Goal: Task Accomplishment & Management: Use online tool/utility

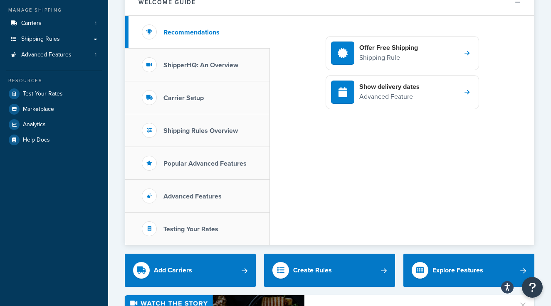
scroll to position [97, 0]
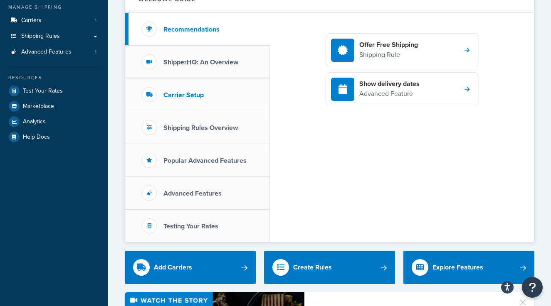
click at [207, 99] on li "Carrier Setup" at bounding box center [197, 95] width 145 height 33
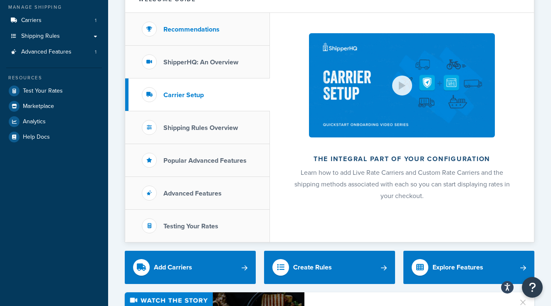
click at [199, 34] on li "Recommendations" at bounding box center [197, 29] width 145 height 33
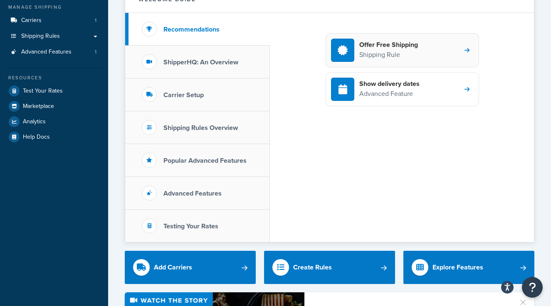
click at [397, 50] on p "Shipping Rule" at bounding box center [388, 54] width 59 height 11
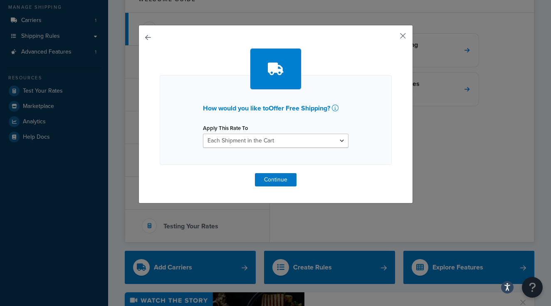
click at [391, 38] on button "button" at bounding box center [390, 39] width 2 height 2
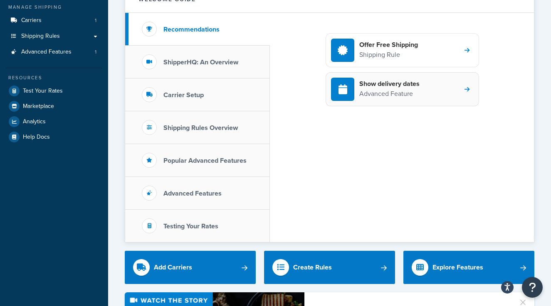
click at [425, 104] on div "Show delivery dates Advanced Feature" at bounding box center [401, 89] width 153 height 34
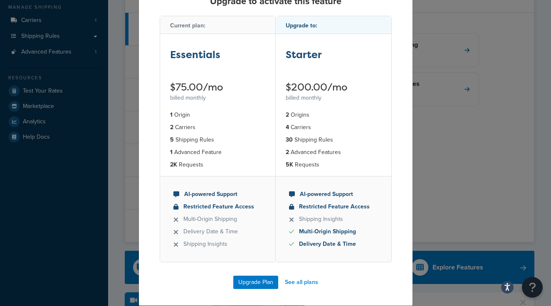
scroll to position [47, 0]
drag, startPoint x: 187, startPoint y: 125, endPoint x: 224, endPoint y: 169, distance: 57.6
click at [224, 169] on ul "1 Origin 2 Carriers 5 Shipping Rules 1 Advanced Feature 2K Requests" at bounding box center [218, 140] width 116 height 72
click at [224, 169] on li "2K Requests" at bounding box center [218, 164] width 96 height 9
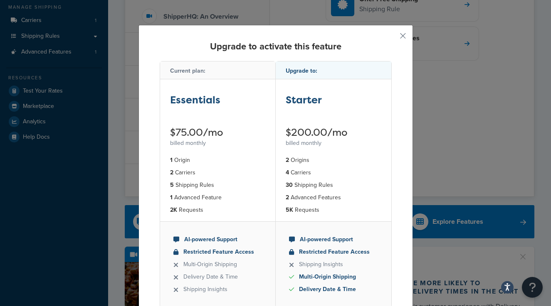
scroll to position [0, 0]
click at [391, 38] on button "button" at bounding box center [390, 39] width 2 height 2
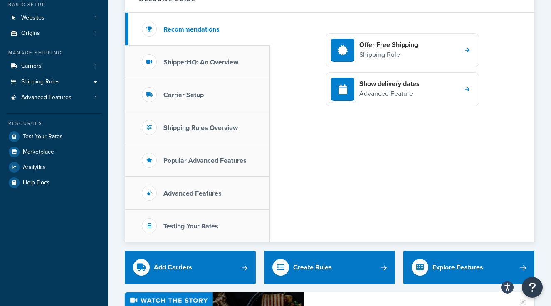
scroll to position [49, 0]
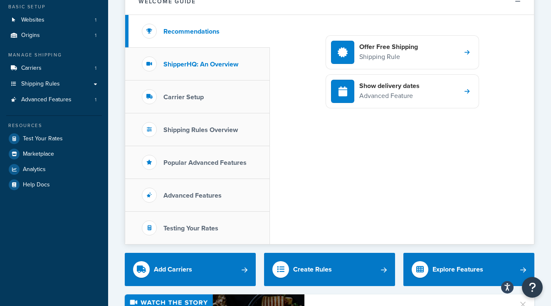
click at [182, 62] on h3 "ShipperHQ: An Overview" at bounding box center [200, 64] width 75 height 7
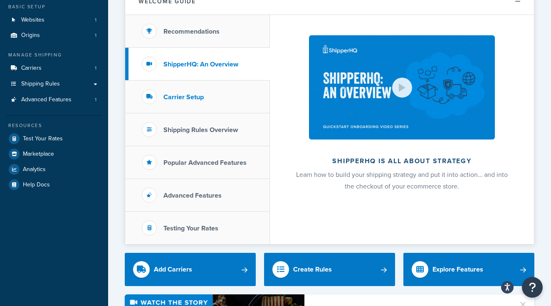
click at [229, 87] on li "Carrier Setup" at bounding box center [197, 97] width 145 height 33
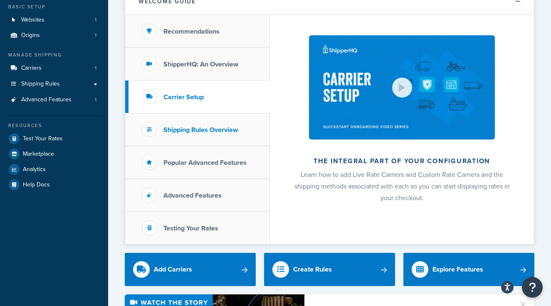
click at [212, 128] on h3 "Shipping Rules Overview" at bounding box center [200, 129] width 74 height 7
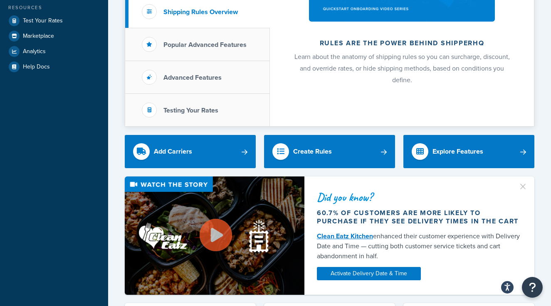
scroll to position [167, 0]
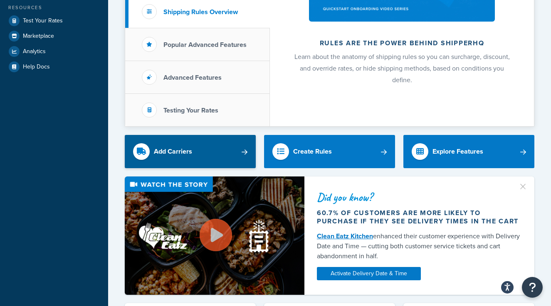
click at [243, 155] on link "Add Carriers" at bounding box center [190, 151] width 131 height 33
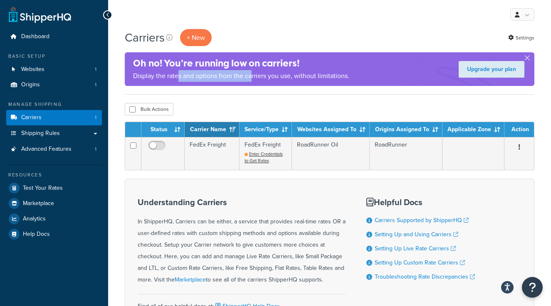
drag, startPoint x: 179, startPoint y: 73, endPoint x: 253, endPoint y: 73, distance: 73.6
click at [253, 73] on p "Display the rates and options from the carriers you use, without limitations." at bounding box center [241, 76] width 216 height 12
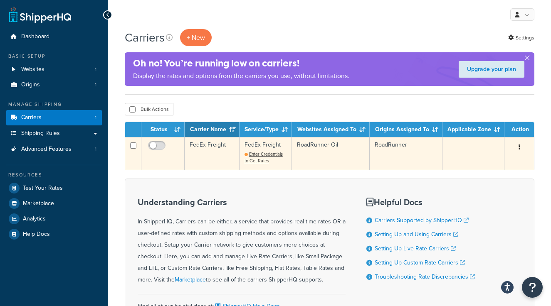
click at [136, 146] on td at bounding box center [133, 153] width 16 height 32
checkbox input "true"
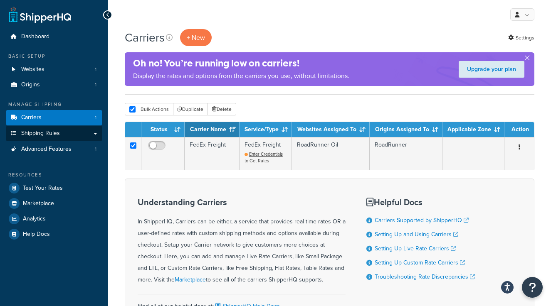
click at [62, 128] on link "Shipping Rules" at bounding box center [54, 133] width 96 height 15
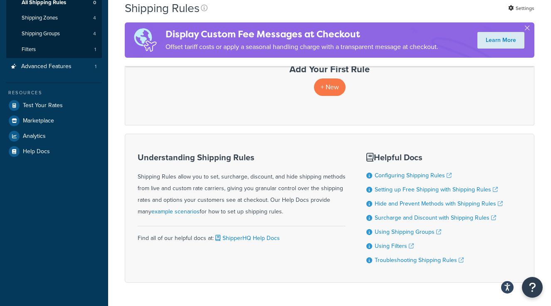
scroll to position [148, 0]
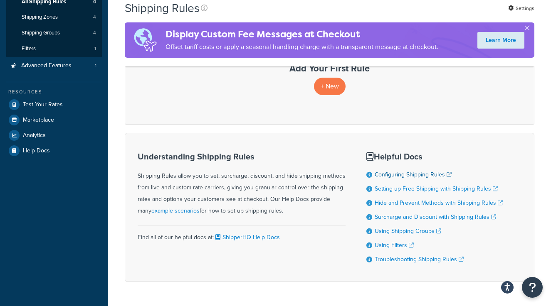
click at [380, 173] on link "Configuring Shipping Rules" at bounding box center [412, 174] width 77 height 9
click at [325, 83] on p "+ New" at bounding box center [330, 86] width 32 height 17
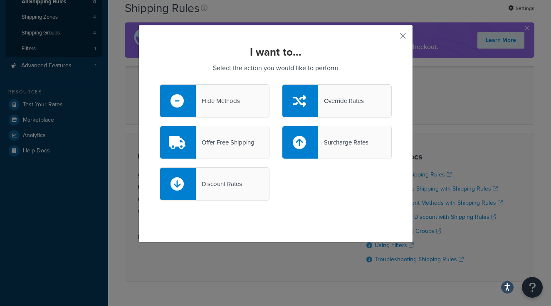
click at [236, 103] on div "Hide Methods" at bounding box center [218, 101] width 44 height 12
click at [0, 0] on input "Hide Methods" at bounding box center [0, 0] width 0 height 0
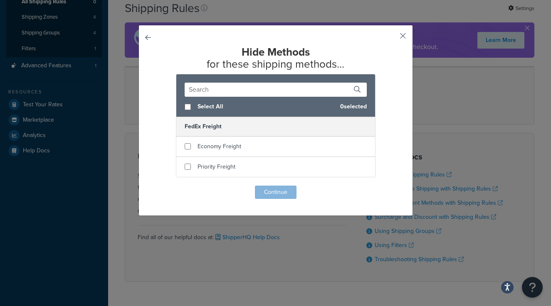
click at [391, 38] on button "button" at bounding box center [390, 39] width 2 height 2
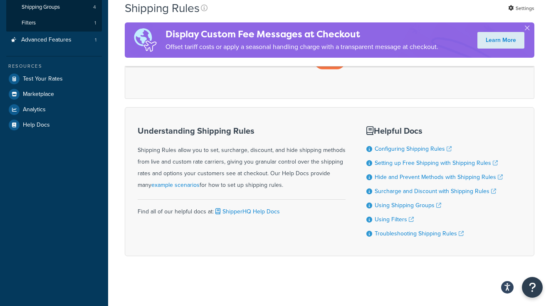
scroll to position [173, 0]
drag, startPoint x: 254, startPoint y: 50, endPoint x: 342, endPoint y: 44, distance: 88.7
click at [342, 44] on p "Offset tariff costs or apply a seasonal handling charge with a transparent mess…" at bounding box center [301, 47] width 273 height 12
click at [528, 30] on button "button" at bounding box center [527, 30] width 2 height 2
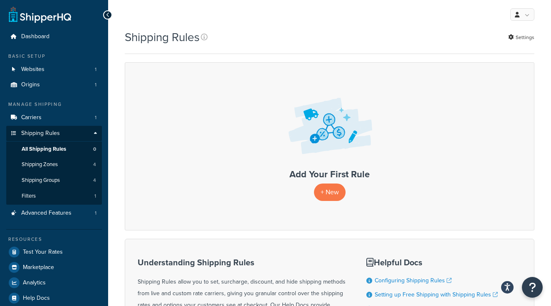
scroll to position [0, 0]
click at [63, 177] on link "Shipping Groups 4" at bounding box center [54, 180] width 96 height 15
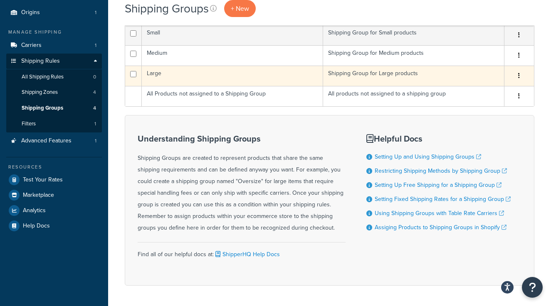
scroll to position [73, 0]
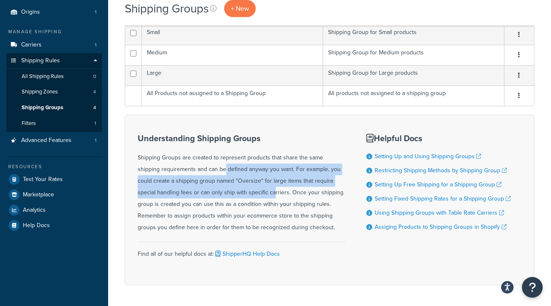
drag, startPoint x: 172, startPoint y: 163, endPoint x: 228, endPoint y: 187, distance: 60.7
click at [228, 187] on div "Understanding Shipping Groups Shipping Groups are created to represent products…" at bounding box center [242, 184] width 208 height 100
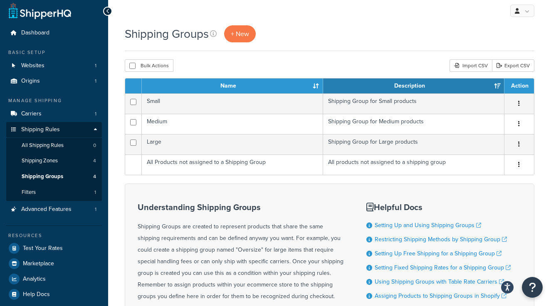
scroll to position [24, 0]
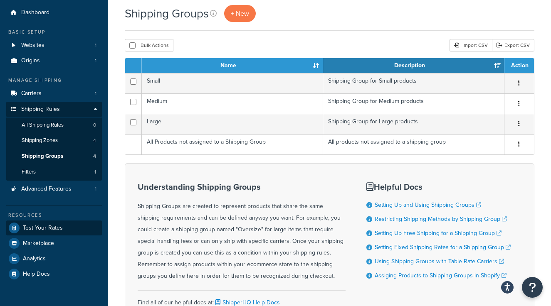
click at [41, 225] on span "Test Your Rates" at bounding box center [43, 228] width 40 height 7
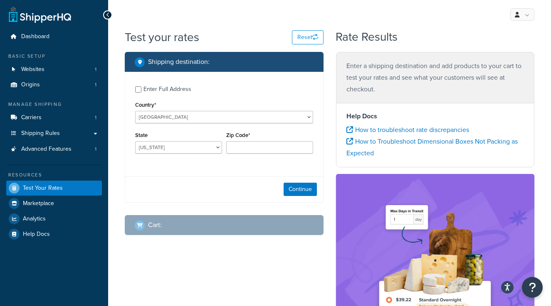
click at [145, 88] on div "Enter Full Address" at bounding box center [167, 90] width 48 height 12
click at [141, 88] on input "Enter Full Address" at bounding box center [138, 89] width 6 height 6
checkbox input "true"
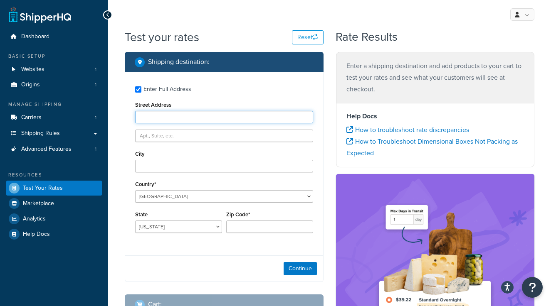
paste input "[STREET_ADDRESS]"
drag, startPoint x: 229, startPoint y: 117, endPoint x: 178, endPoint y: 116, distance: 50.3
click at [178, 116] on input "[STREET_ADDRESS]" at bounding box center [224, 117] width 178 height 12
type input "[STREET_ADDRESS]"
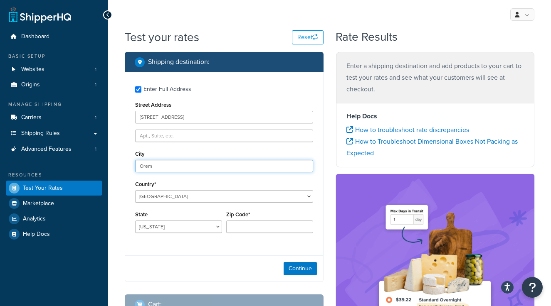
type input "Orem"
select select "UT"
type input "84057"
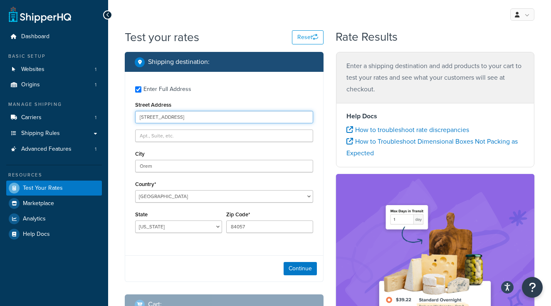
drag, startPoint x: 221, startPoint y: 116, endPoint x: 172, endPoint y: 117, distance: 48.2
click at [172, 117] on input "333 N State St, Orem, UT 84057" at bounding box center [224, 117] width 178 height 12
type input "333 N State St"
click at [223, 245] on div "Enter Full Address Street Address 333 N State St City Orem Country* United Stat…" at bounding box center [224, 160] width 198 height 177
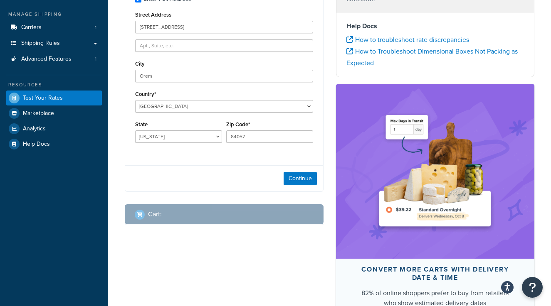
scroll to position [91, 0]
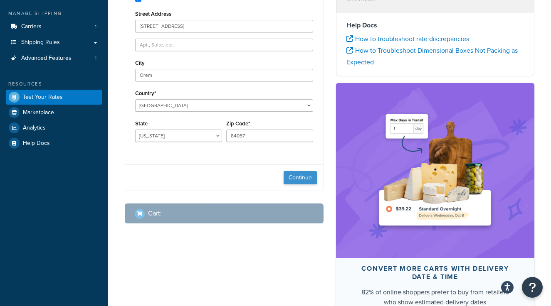
click at [298, 180] on button "Continue" at bounding box center [299, 177] width 33 height 13
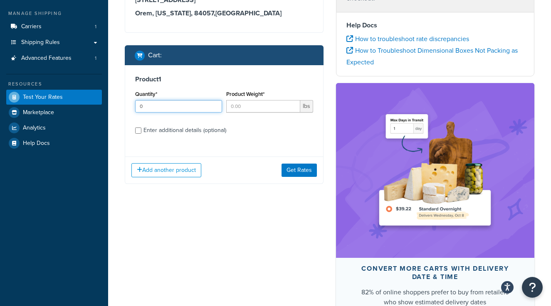
click at [214, 106] on input "0" at bounding box center [178, 106] width 87 height 12
type input "1"
click at [214, 105] on input "1" at bounding box center [178, 106] width 87 height 12
click at [258, 104] on input "Product Weight*" at bounding box center [263, 106] width 74 height 12
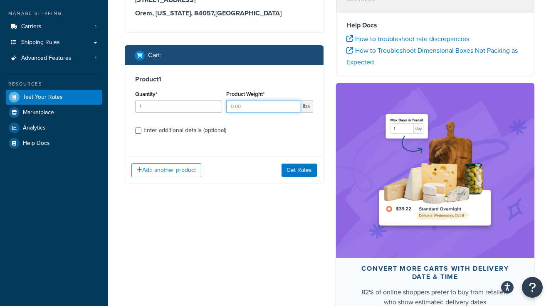
click at [258, 104] on input "Product Weight*" at bounding box center [263, 106] width 74 height 12
type input "550"
click at [234, 197] on div "Shipping destination : Edit 333 N State St Orem, Utah, 84057 , United States Ca…" at bounding box center [329, 157] width 422 height 393
click at [296, 174] on button "Get Rates" at bounding box center [298, 170] width 35 height 13
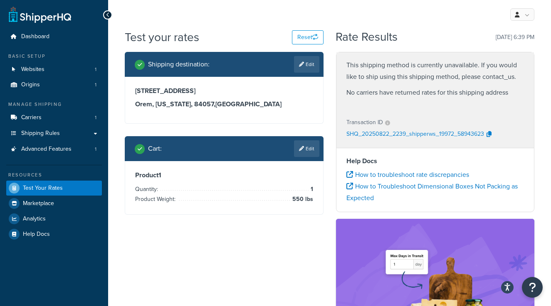
scroll to position [0, 0]
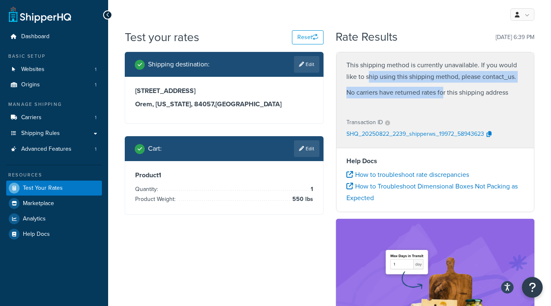
drag, startPoint x: 368, startPoint y: 70, endPoint x: 443, endPoint y: 95, distance: 78.5
click at [443, 95] on div "This shipping method is currently unavailable. If you would like to ship using …" at bounding box center [435, 80] width 198 height 57
click at [443, 95] on p "No carriers have returned rates for this shipping address" at bounding box center [435, 93] width 178 height 12
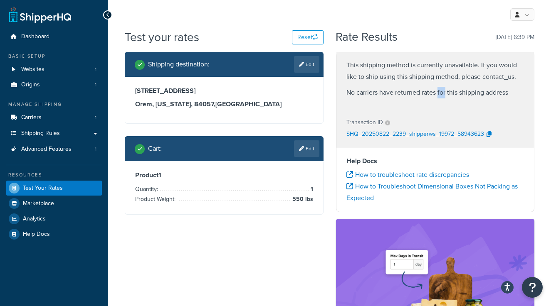
click at [443, 95] on p "No carriers have returned rates for this shipping address" at bounding box center [435, 93] width 178 height 12
click at [442, 95] on p "No carriers have returned rates for this shipping address" at bounding box center [435, 93] width 178 height 12
click at [420, 94] on p "No carriers have returned rates for this shipping address" at bounding box center [435, 93] width 178 height 12
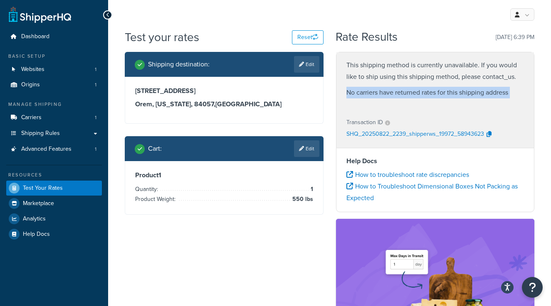
click at [420, 94] on p "No carriers have returned rates for this shipping address" at bounding box center [435, 93] width 178 height 12
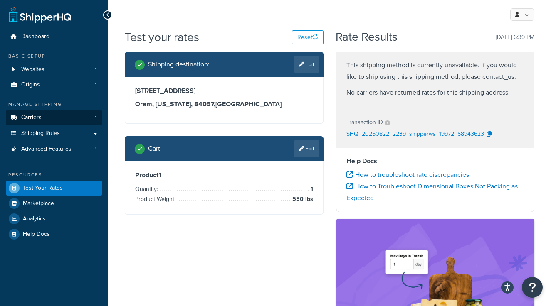
click at [53, 112] on link "Carriers 1" at bounding box center [54, 117] width 96 height 15
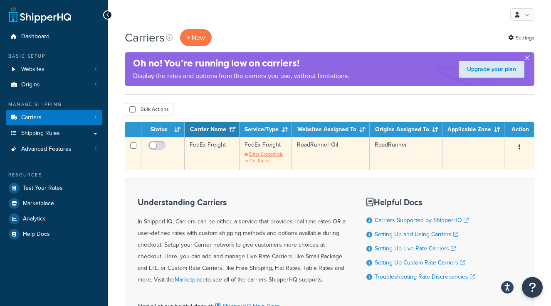
click at [267, 162] on span "Enter Credentials to Get Rates" at bounding box center [263, 157] width 38 height 13
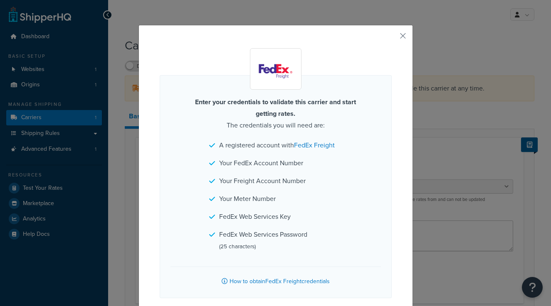
select select "fedExFreight"
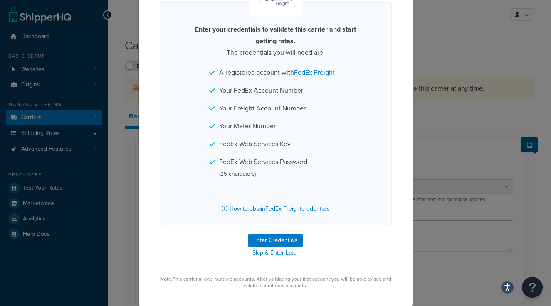
scroll to position [73, 0]
click at [287, 241] on button "Enter Credentials" at bounding box center [275, 240] width 54 height 13
select select "SKID"
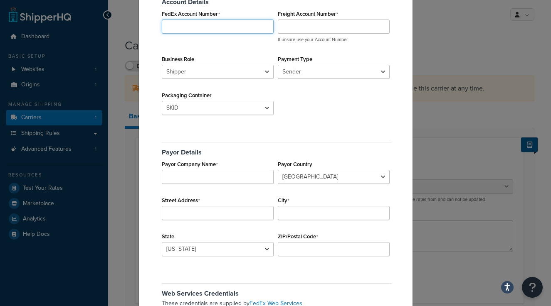
click at [238, 29] on input "FedEx Account Number" at bounding box center [218, 27] width 112 height 14
click at [418, 104] on div "FedEx Freight Validation Account Details FedEx Account Number Required Freight …" at bounding box center [275, 153] width 551 height 306
click at [231, 27] on input "FedEx Account Number" at bounding box center [218, 27] width 112 height 14
paste input "03009993290001"
type input "03009993290001"
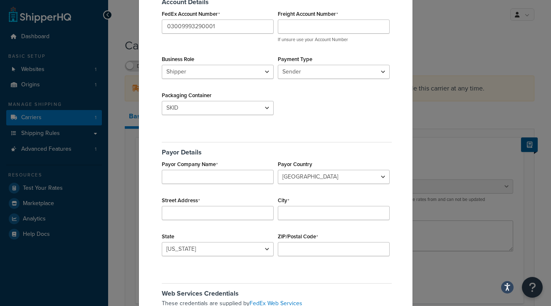
click at [247, 50] on div "Account Details FedEx Account Number 03009993290001 Freight Account Number If u…" at bounding box center [276, 55] width 232 height 140
